Goal: Task Accomplishment & Management: Complete application form

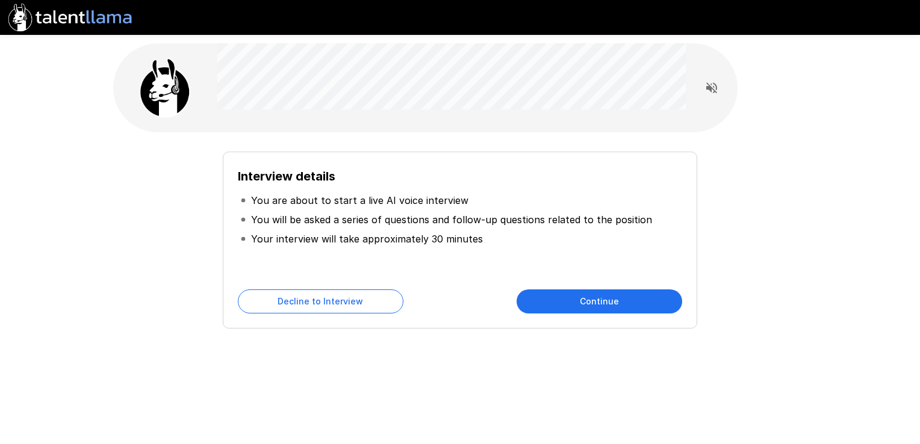
click at [580, 304] on button "Continue" at bounding box center [599, 302] width 166 height 24
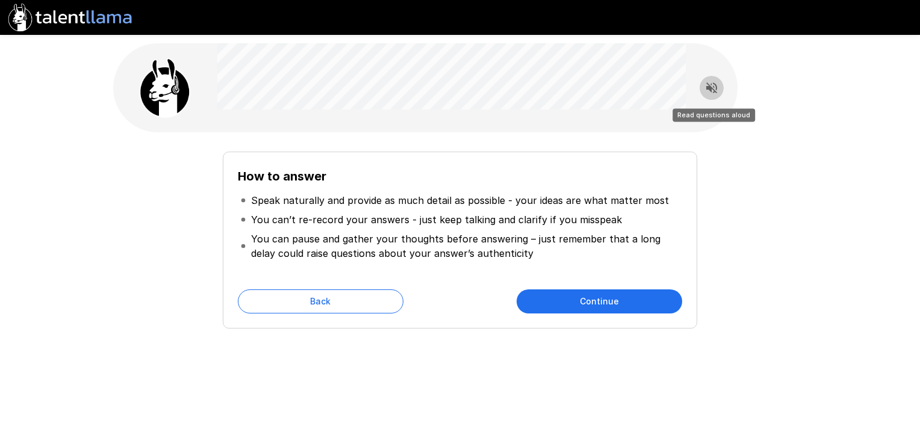
click at [710, 89] on icon "Read questions aloud" at bounding box center [711, 87] width 11 height 11
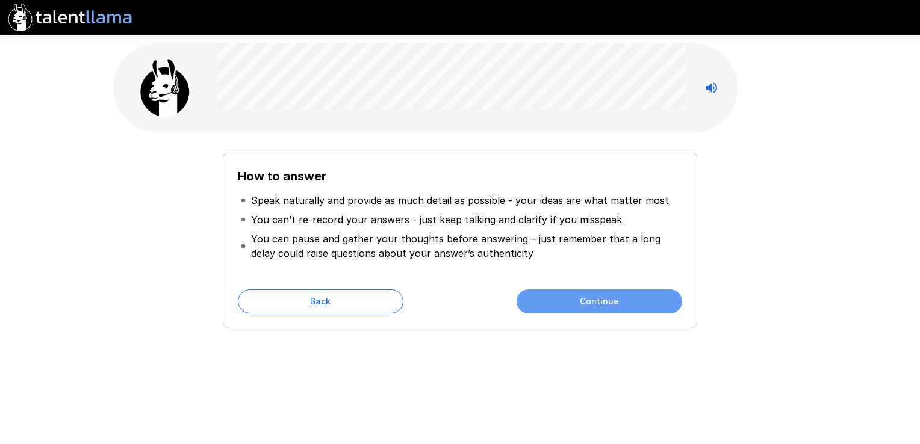
click at [600, 300] on button "Continue" at bounding box center [599, 302] width 166 height 24
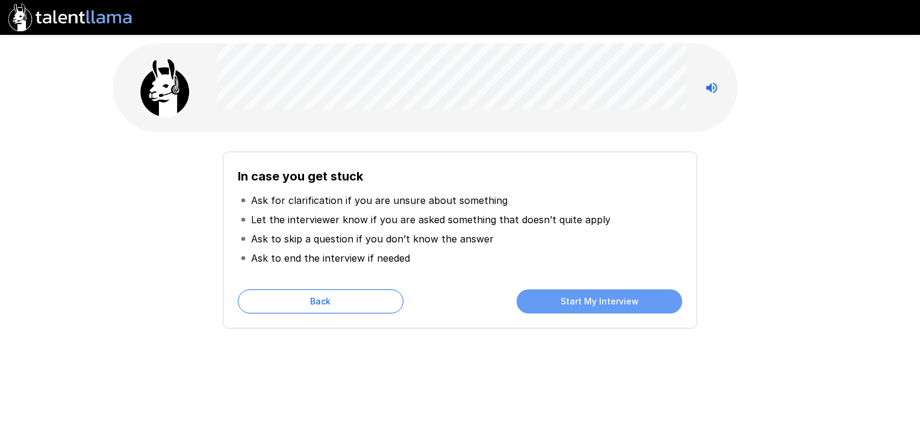
click at [581, 300] on button "Start My Interview" at bounding box center [599, 302] width 166 height 24
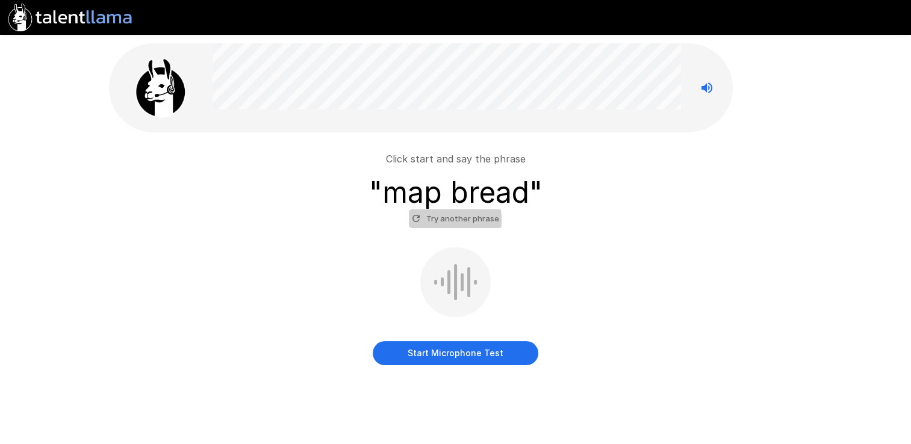
click at [417, 220] on icon "button" at bounding box center [416, 218] width 11 height 11
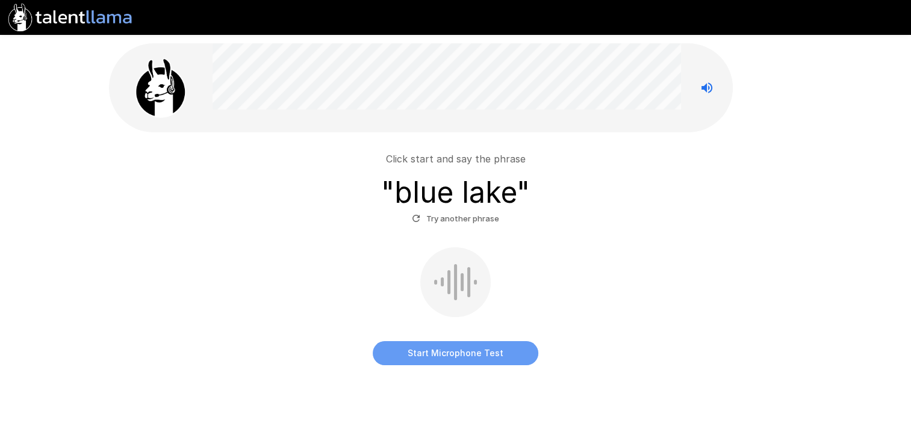
click at [450, 352] on button "Start Microphone Test" at bounding box center [456, 353] width 166 height 24
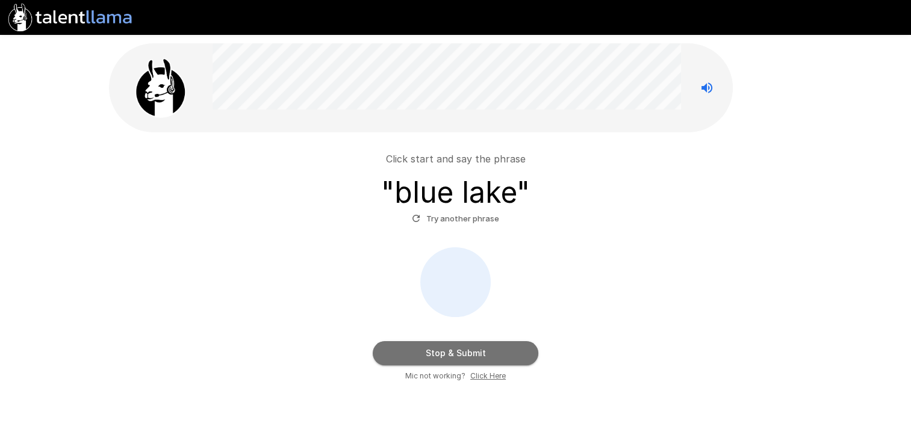
click at [450, 352] on button "Stop & Submit" at bounding box center [456, 353] width 166 height 24
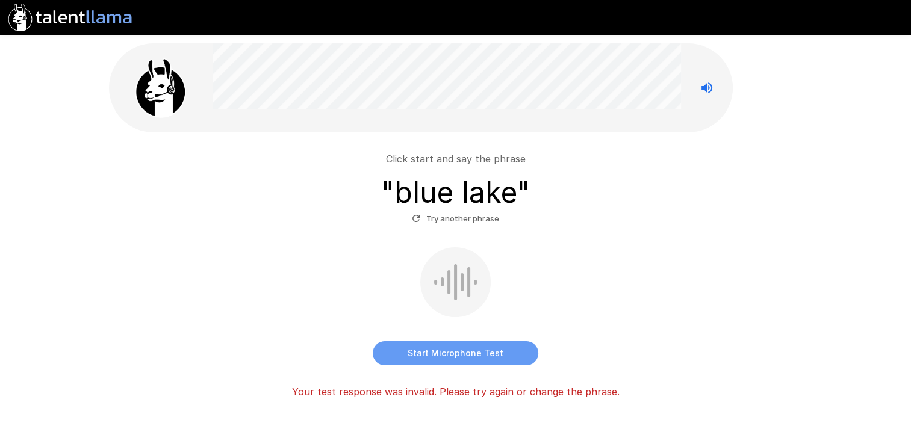
click at [456, 353] on button "Start Microphone Test" at bounding box center [456, 353] width 166 height 24
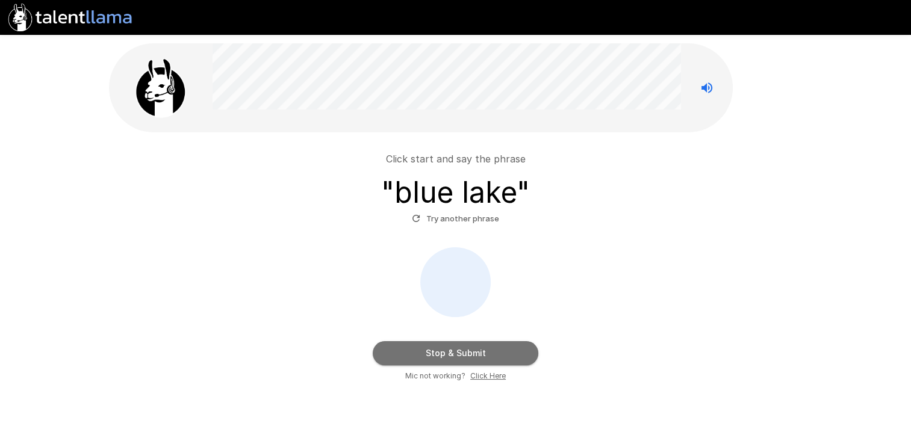
click at [456, 353] on button "Stop & Submit" at bounding box center [456, 353] width 166 height 24
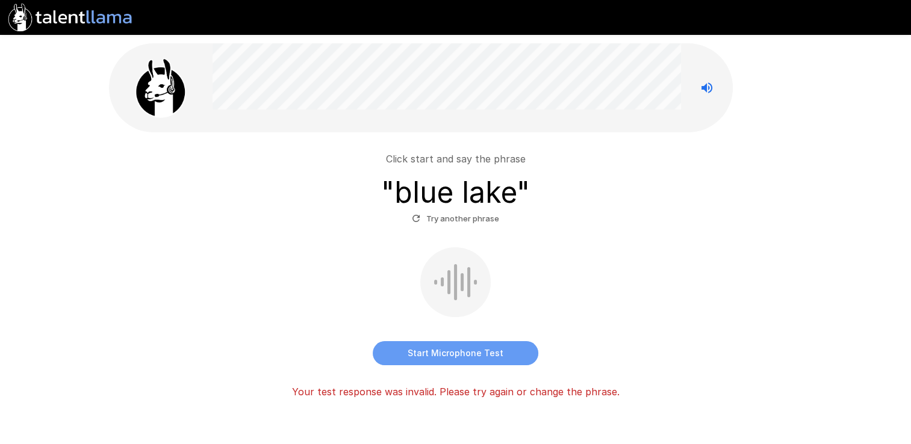
click at [453, 351] on button "Start Microphone Test" at bounding box center [456, 353] width 166 height 24
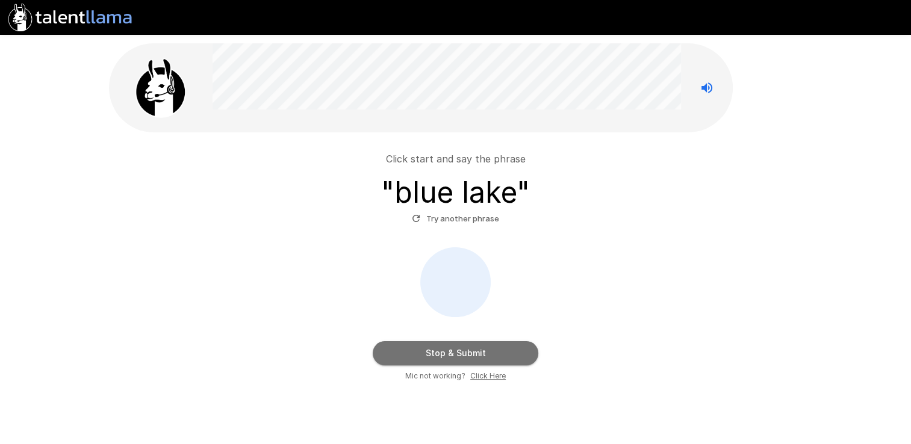
click at [453, 351] on button "Stop & Submit" at bounding box center [456, 353] width 166 height 24
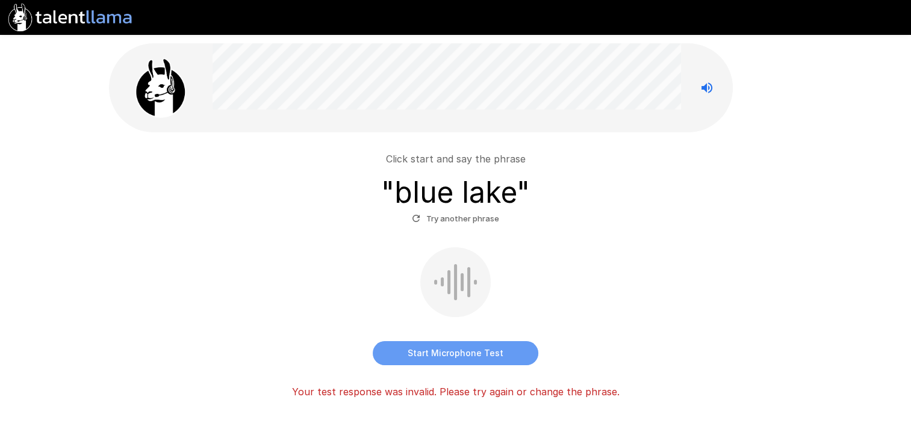
click at [453, 351] on button "Start Microphone Test" at bounding box center [456, 353] width 166 height 24
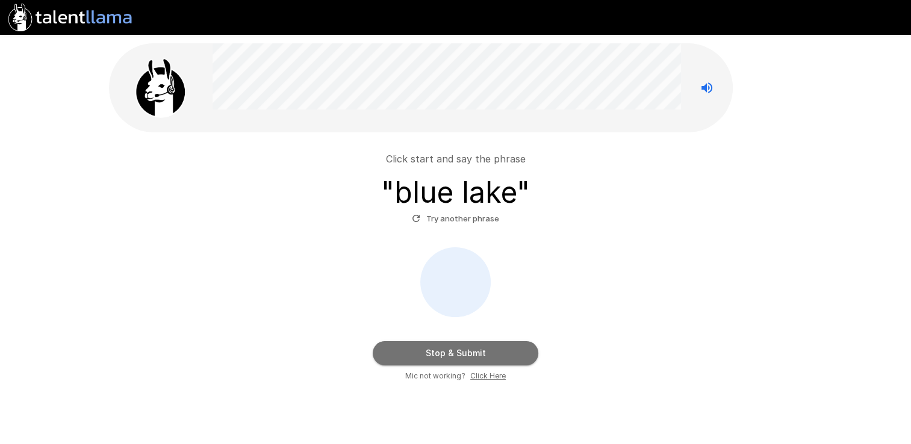
click at [453, 351] on button "Stop & Submit" at bounding box center [456, 353] width 166 height 24
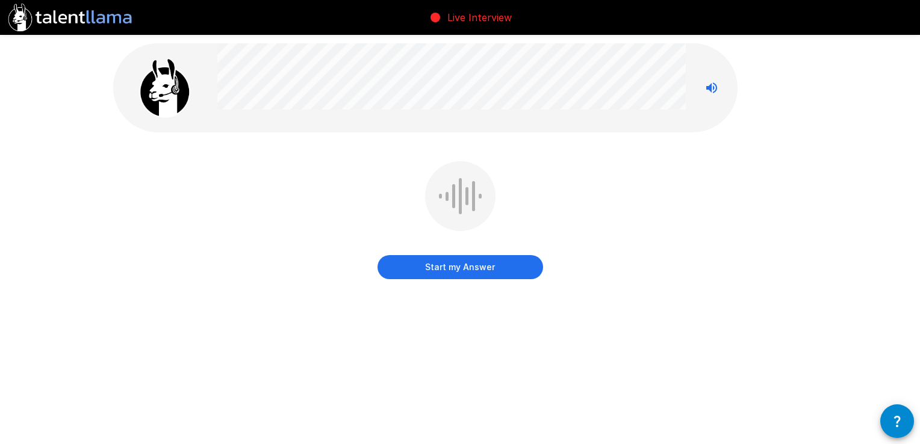
click at [457, 268] on button "Start my Answer" at bounding box center [460, 267] width 166 height 24
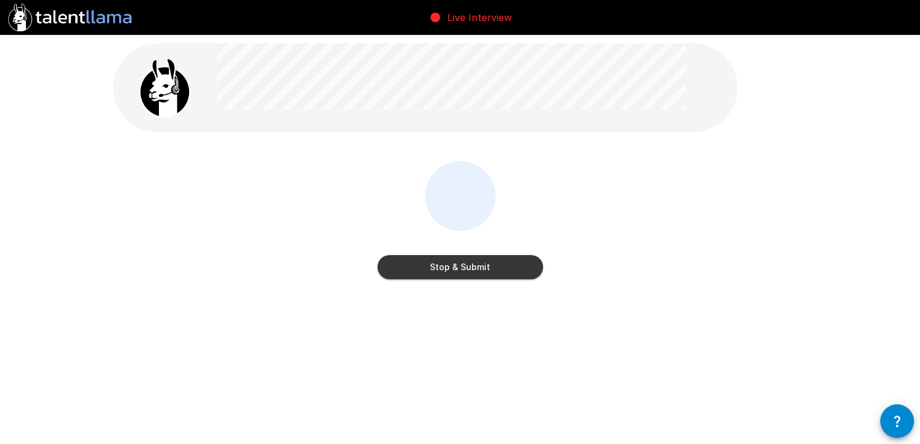
click at [457, 268] on button "Stop & Submit" at bounding box center [460, 267] width 166 height 24
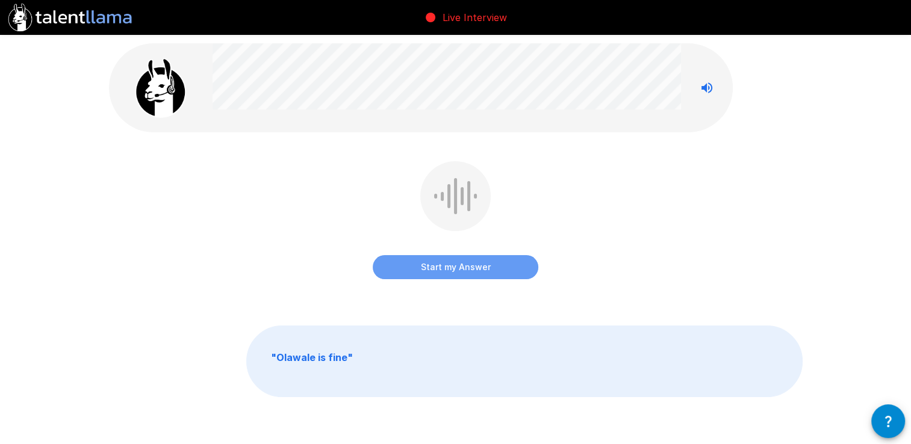
click at [457, 268] on button "Start my Answer" at bounding box center [456, 267] width 166 height 24
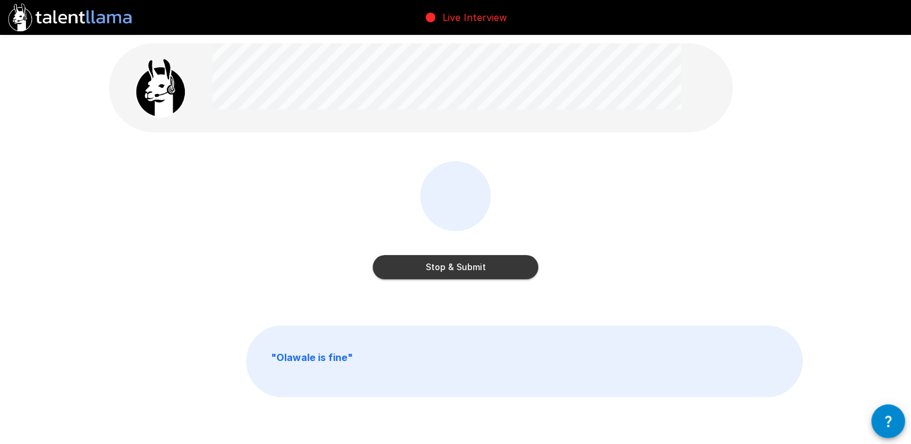
click at [457, 268] on button "Stop & Submit" at bounding box center [456, 267] width 166 height 24
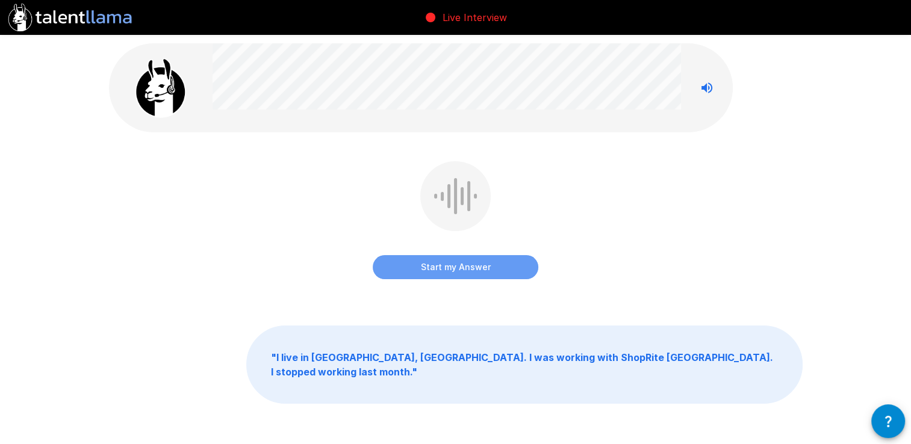
click at [457, 268] on button "Start my Answer" at bounding box center [456, 267] width 166 height 24
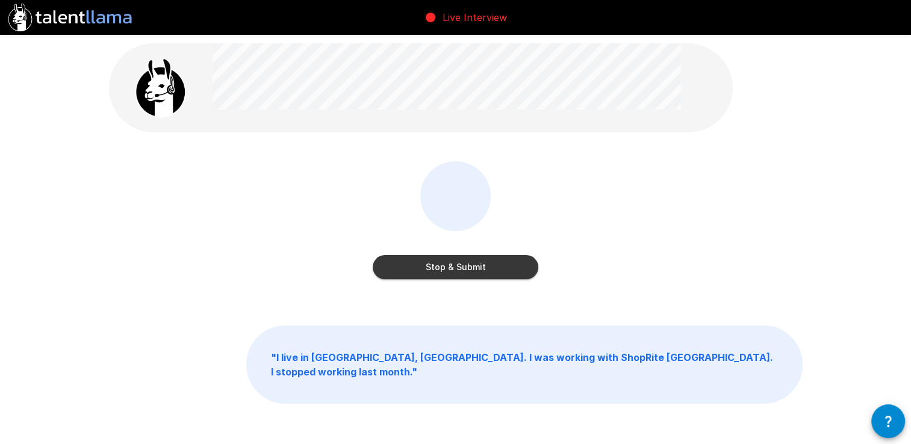
click at [457, 268] on button "Stop & Submit" at bounding box center [456, 267] width 166 height 24
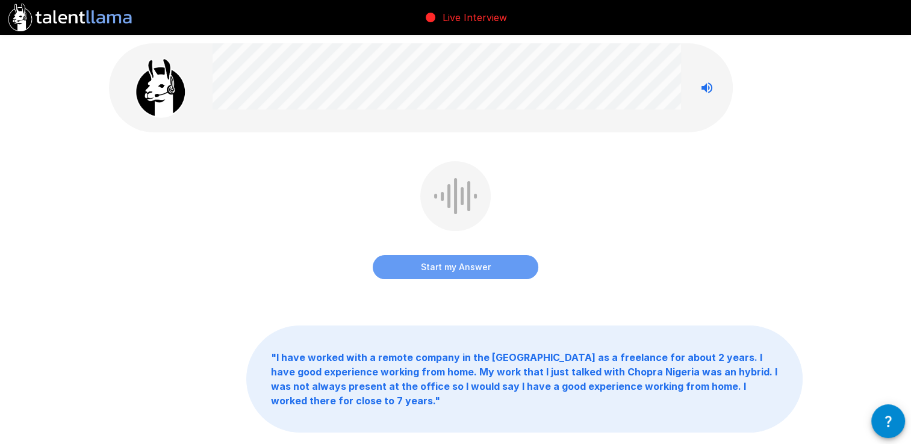
click at [457, 268] on button "Start my Answer" at bounding box center [456, 267] width 166 height 24
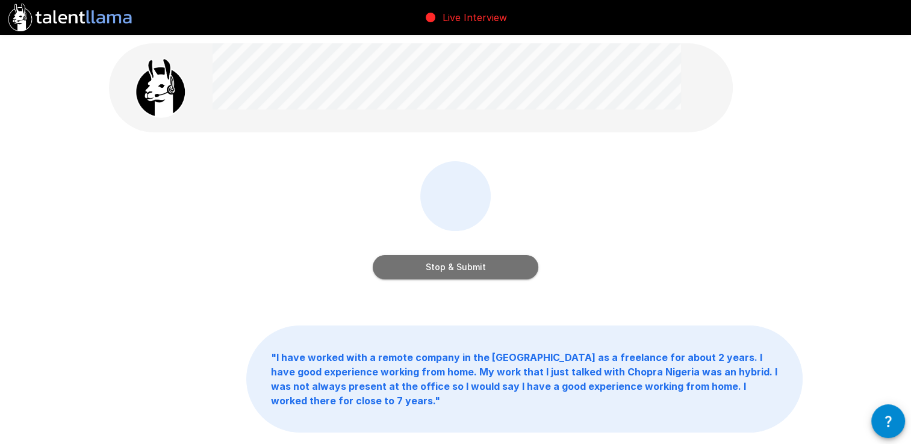
click at [457, 268] on button "Stop & Submit" at bounding box center [456, 267] width 166 height 24
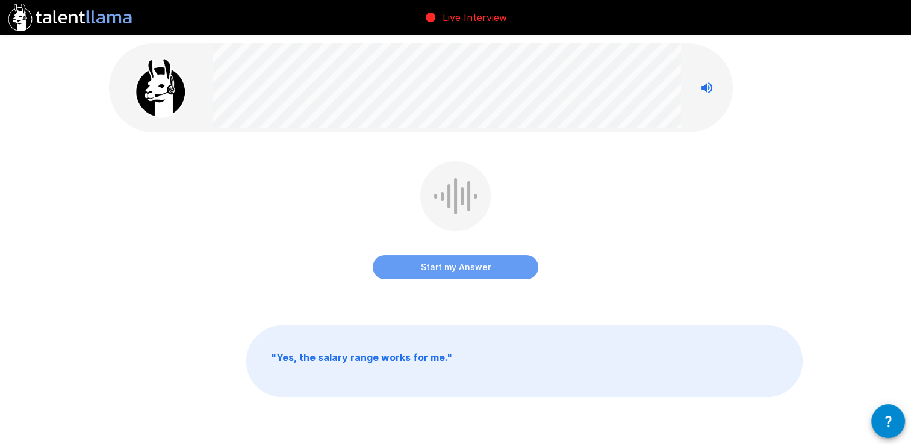
click at [457, 268] on button "Start my Answer" at bounding box center [456, 267] width 166 height 24
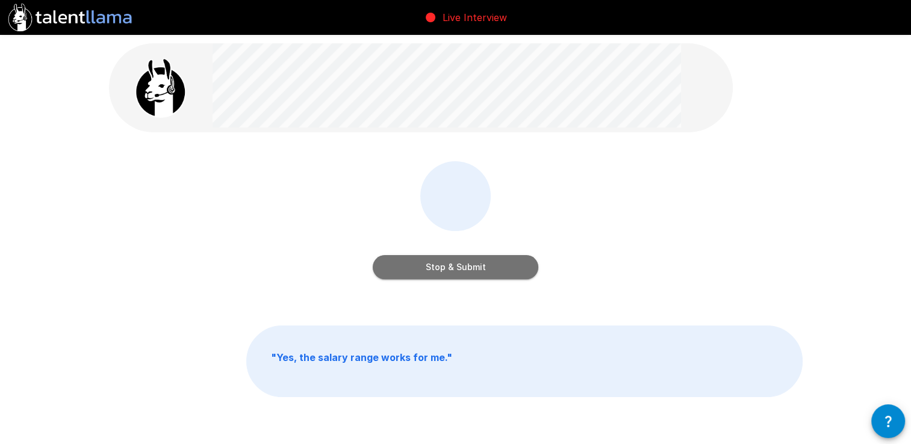
click at [457, 268] on button "Stop & Submit" at bounding box center [456, 267] width 166 height 24
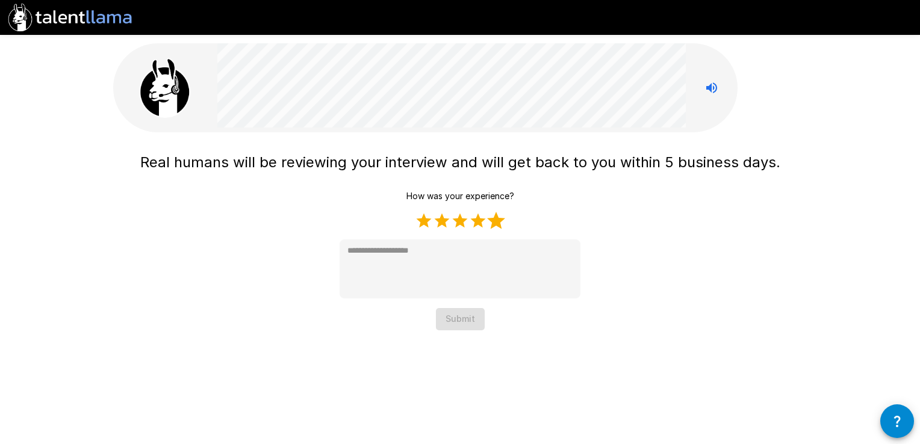
click at [498, 223] on label "5 Stars" at bounding box center [496, 221] width 18 height 18
type textarea "*"
click at [467, 317] on button "Submit" at bounding box center [460, 319] width 49 height 22
